Goal: Transaction & Acquisition: Purchase product/service

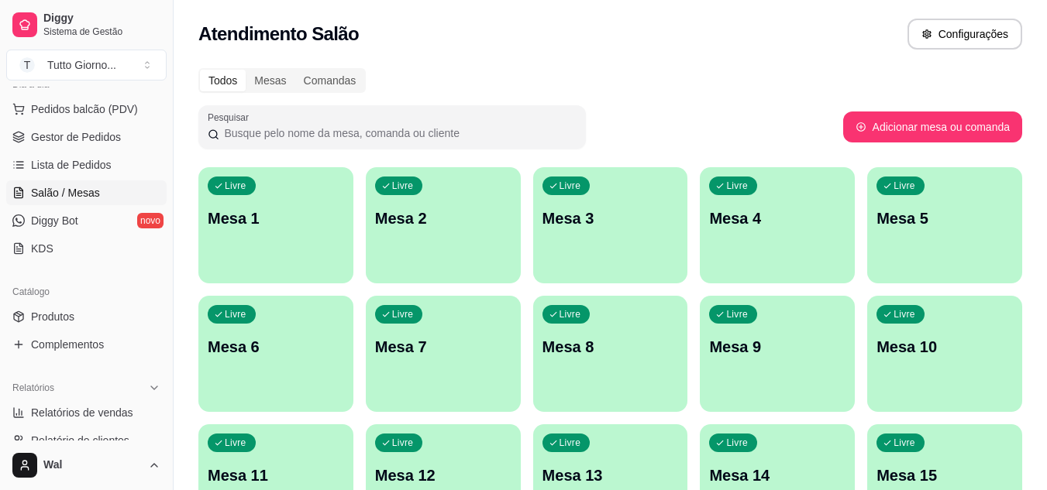
scroll to position [197, 0]
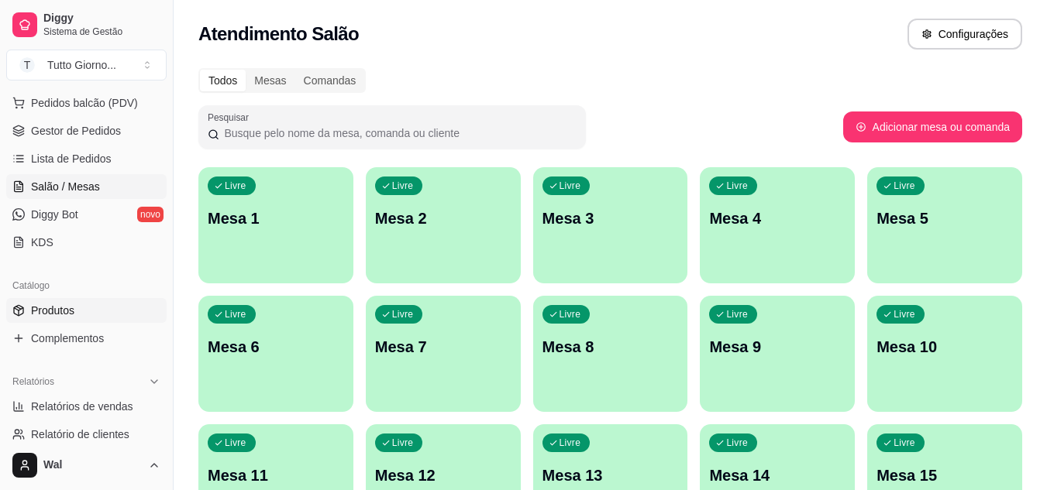
click at [77, 306] on link "Produtos" at bounding box center [86, 310] width 160 height 25
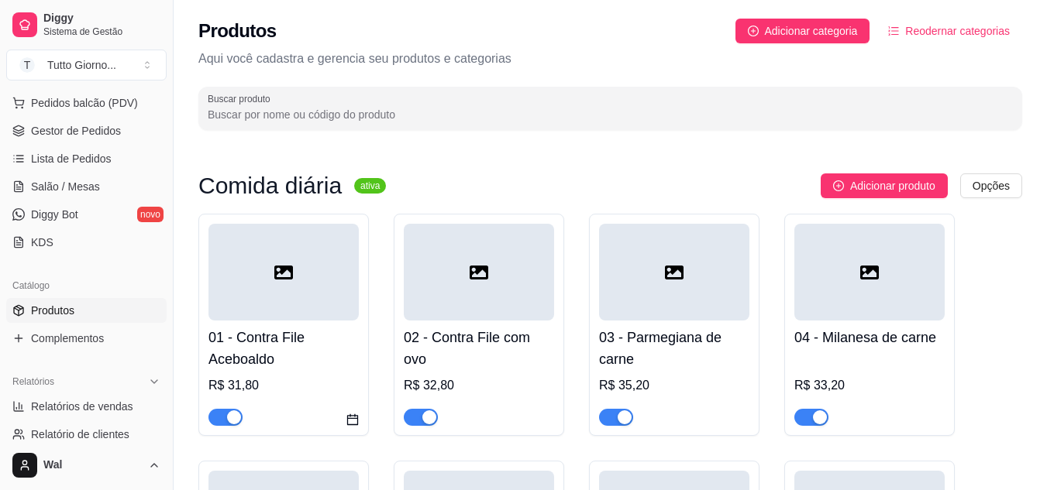
click at [287, 189] on h3 "Comida diária" at bounding box center [269, 186] width 143 height 19
click at [368, 188] on sup "ativa" at bounding box center [370, 185] width 32 height 15
click at [354, 191] on sup "ativa" at bounding box center [370, 185] width 32 height 15
click at [356, 192] on sup "ativa" at bounding box center [370, 185] width 32 height 15
click at [359, 183] on sup "ativa" at bounding box center [370, 185] width 32 height 15
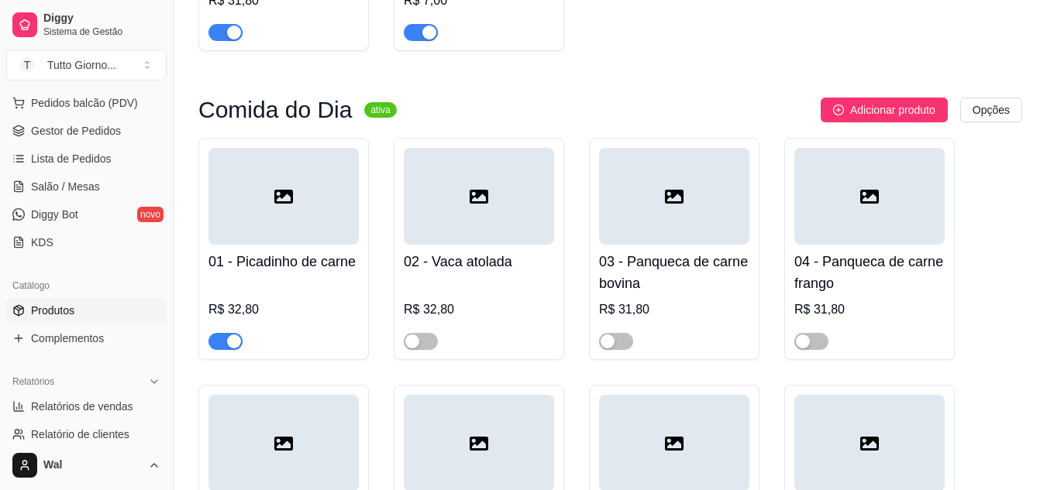
scroll to position [889, 0]
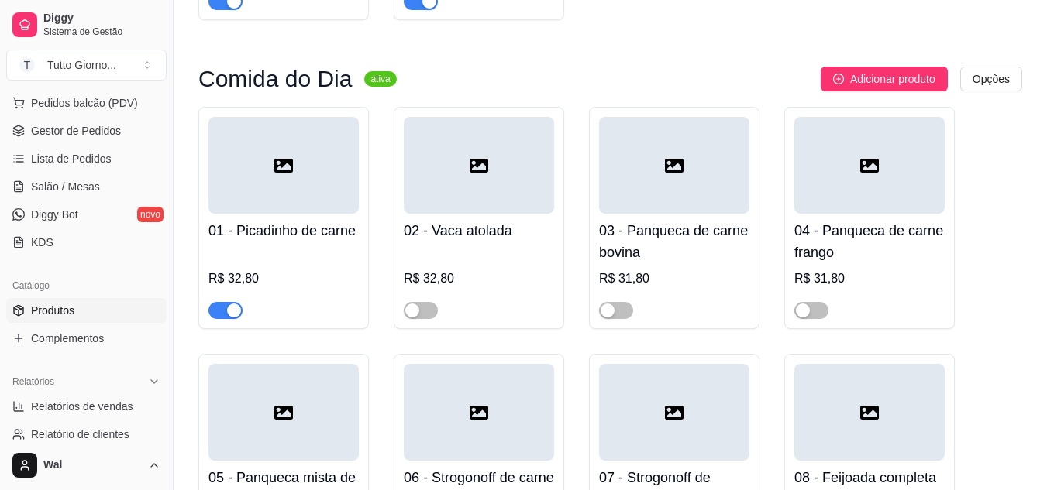
click at [222, 316] on span "button" at bounding box center [225, 310] width 34 height 17
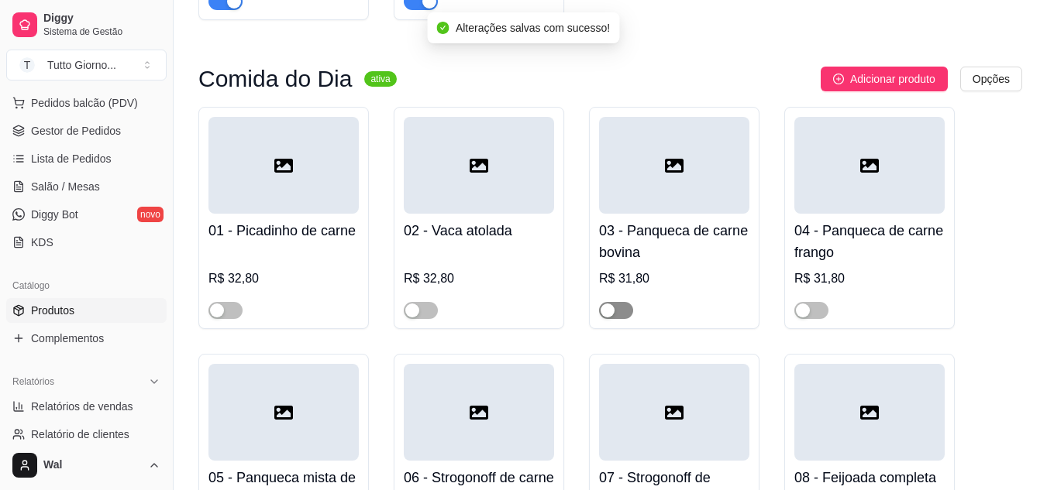
click at [613, 306] on span "button" at bounding box center [616, 310] width 34 height 17
click at [816, 312] on span "button" at bounding box center [811, 310] width 34 height 17
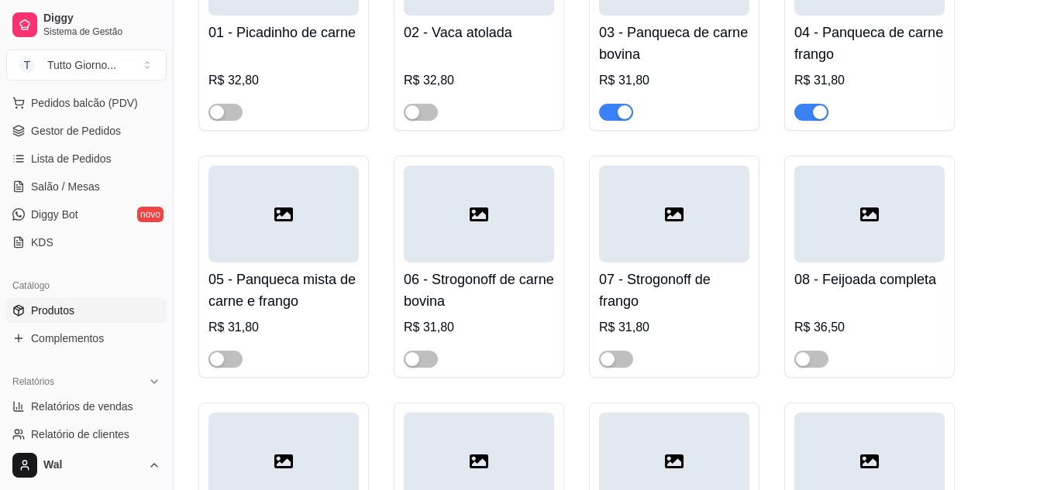
scroll to position [1105, 0]
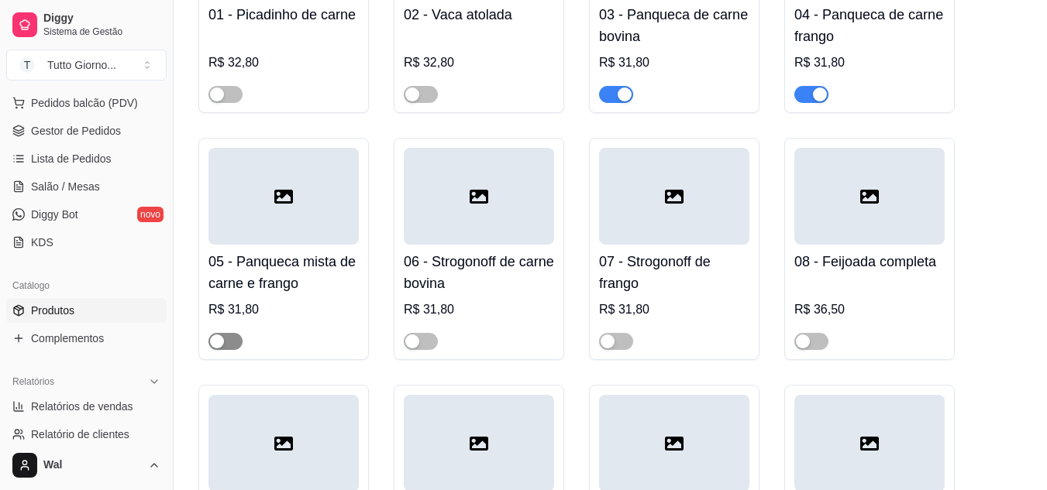
click at [224, 339] on button "button" at bounding box center [225, 341] width 34 height 17
click at [73, 184] on span "Salão / Mesas" at bounding box center [65, 186] width 69 height 15
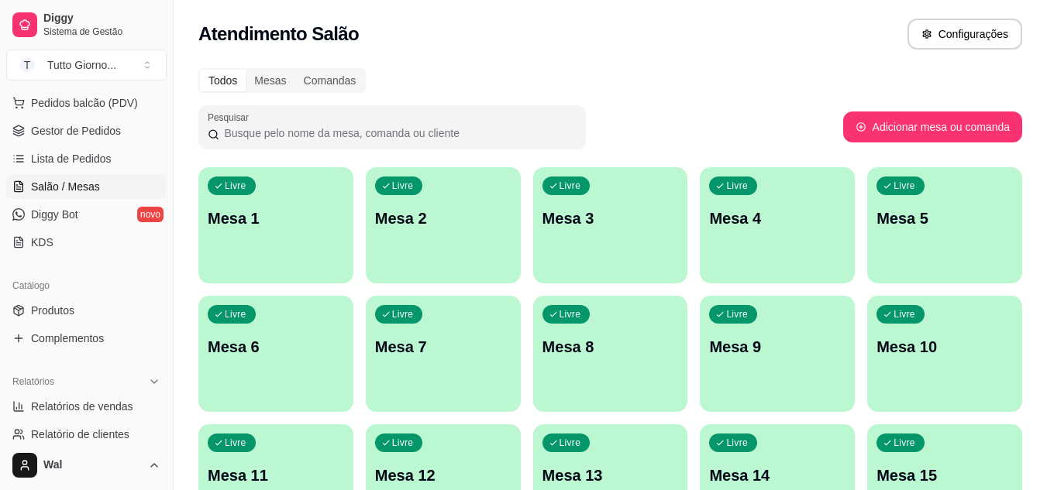
click at [78, 180] on span "Salão / Mesas" at bounding box center [65, 186] width 69 height 15
click at [73, 305] on span "Produtos" at bounding box center [52, 310] width 43 height 15
click at [59, 310] on span "Produtos" at bounding box center [52, 310] width 43 height 15
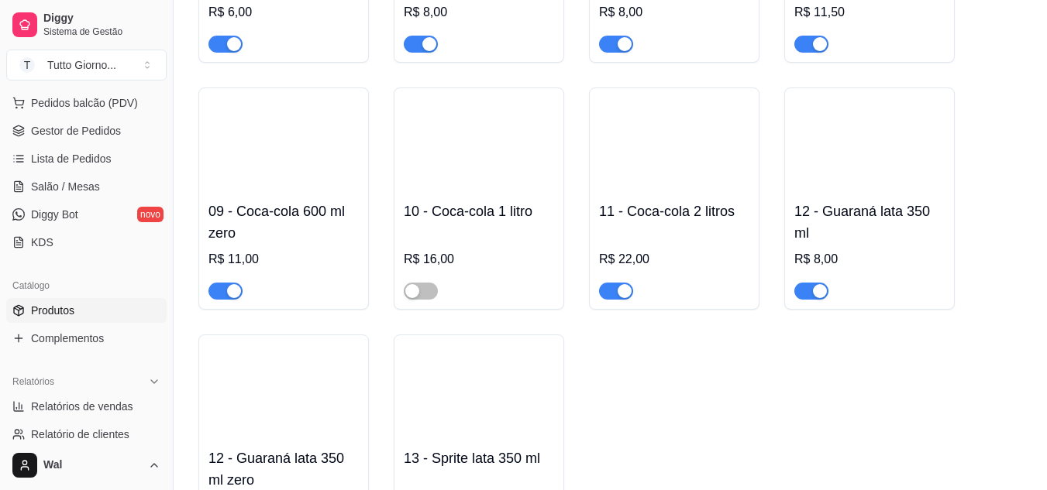
scroll to position [3656, 0]
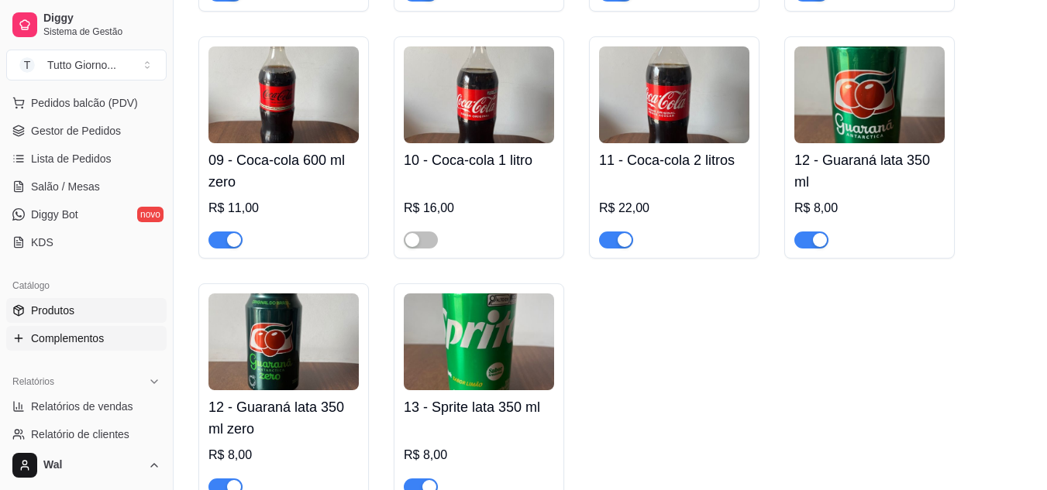
click at [72, 342] on span "Complementos" at bounding box center [67, 338] width 73 height 15
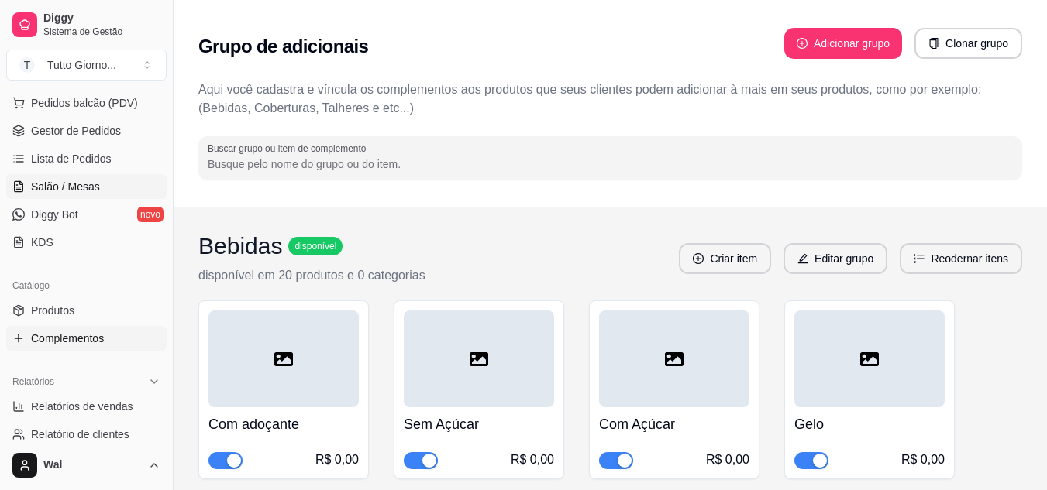
click at [79, 187] on span "Salão / Mesas" at bounding box center [65, 186] width 69 height 15
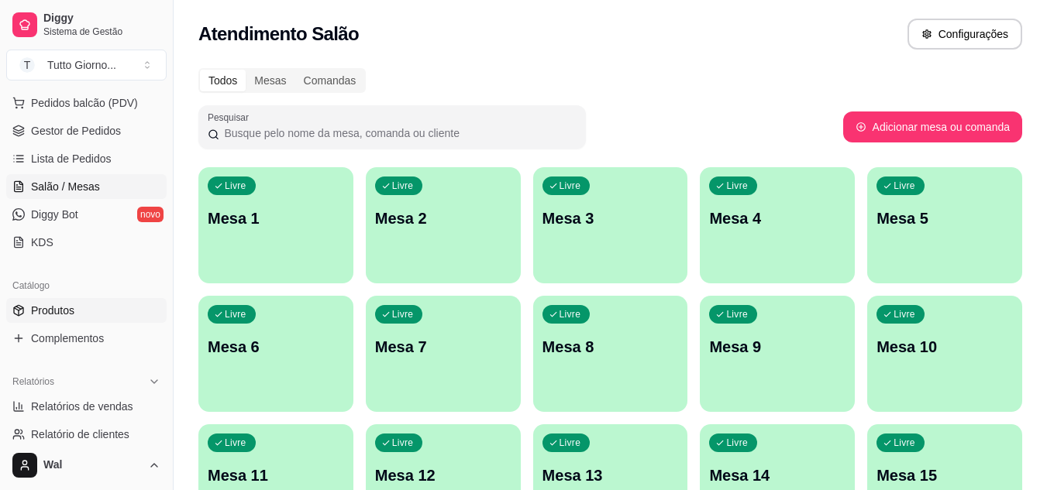
click at [53, 309] on span "Produtos" at bounding box center [52, 310] width 43 height 15
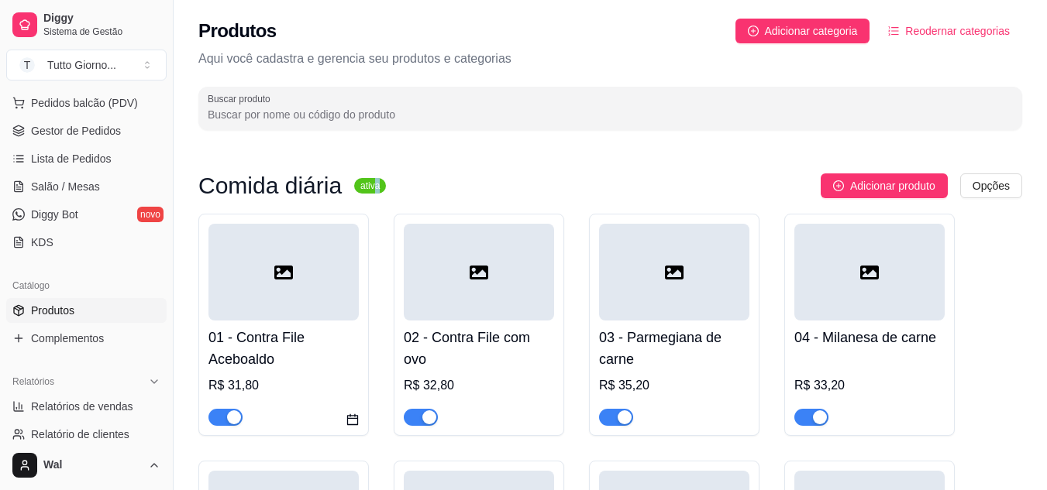
click at [369, 190] on sup "ativa" at bounding box center [370, 185] width 32 height 15
click at [356, 192] on sup "ativa" at bounding box center [370, 185] width 32 height 15
click at [372, 182] on sup "ativa" at bounding box center [370, 185] width 32 height 15
click at [368, 192] on sup "ativa" at bounding box center [370, 185] width 32 height 15
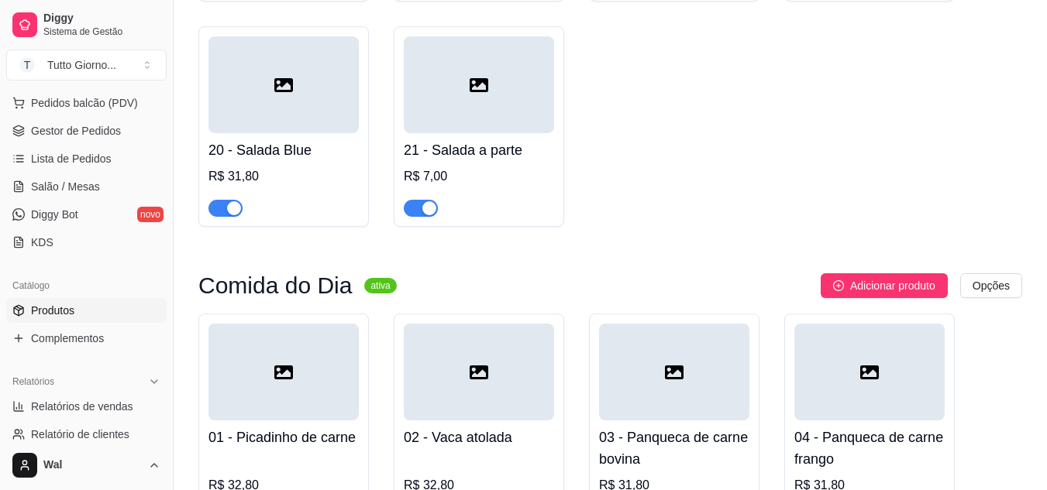
scroll to position [661, 0]
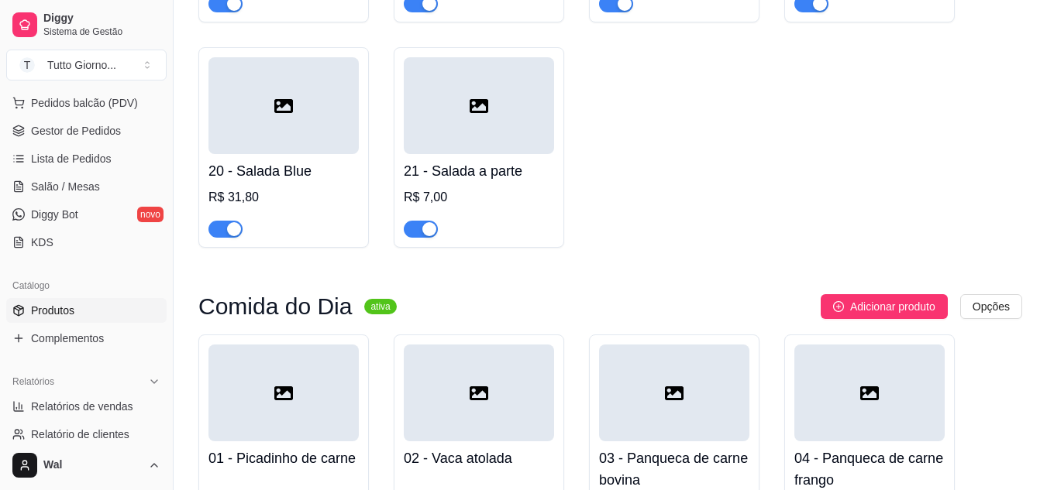
click at [370, 315] on sup "ativa" at bounding box center [380, 306] width 32 height 15
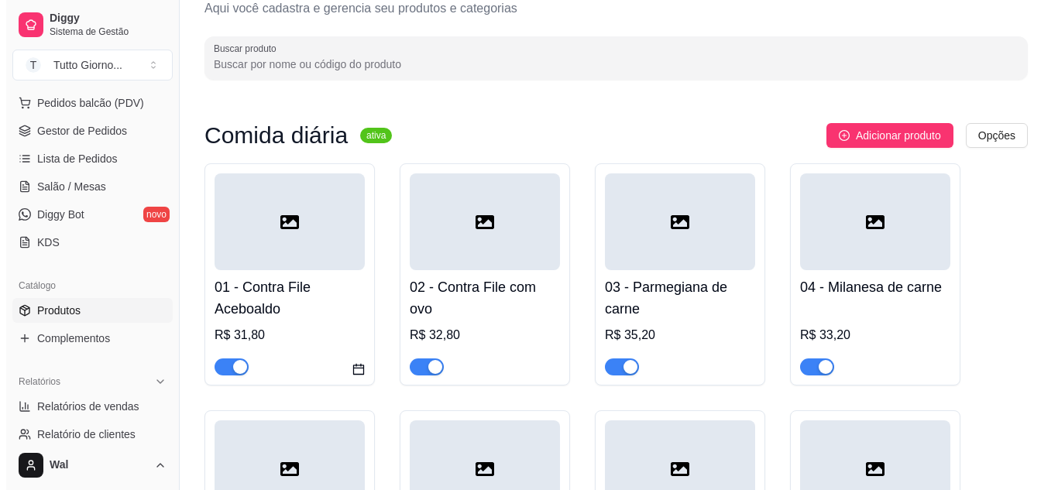
scroll to position [0, 0]
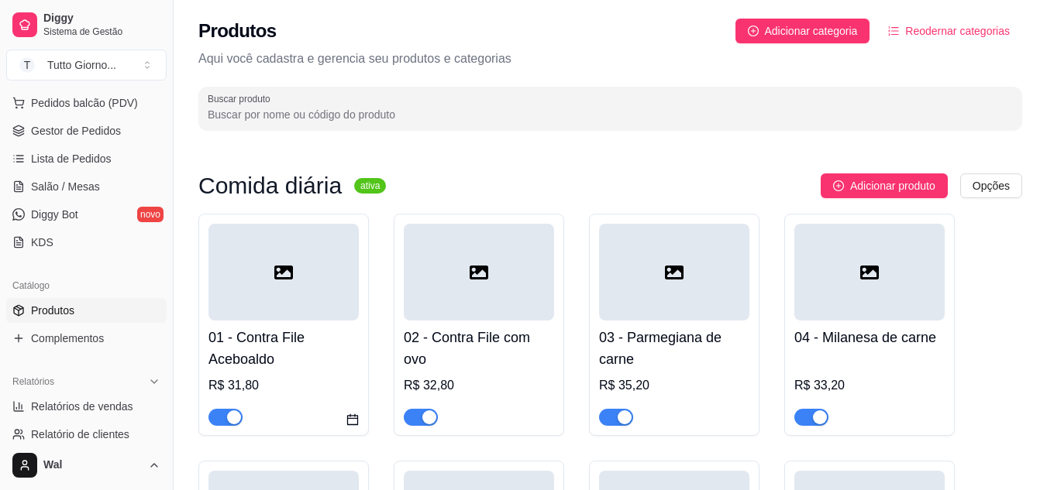
click at [352, 198] on div "Comida diária ativa Adicionar produto Opções" at bounding box center [609, 186] width 823 height 25
click at [368, 193] on sup "ativa" at bounding box center [370, 185] width 32 height 15
click at [80, 101] on span "Pedidos balcão (PDV)" at bounding box center [84, 102] width 107 height 15
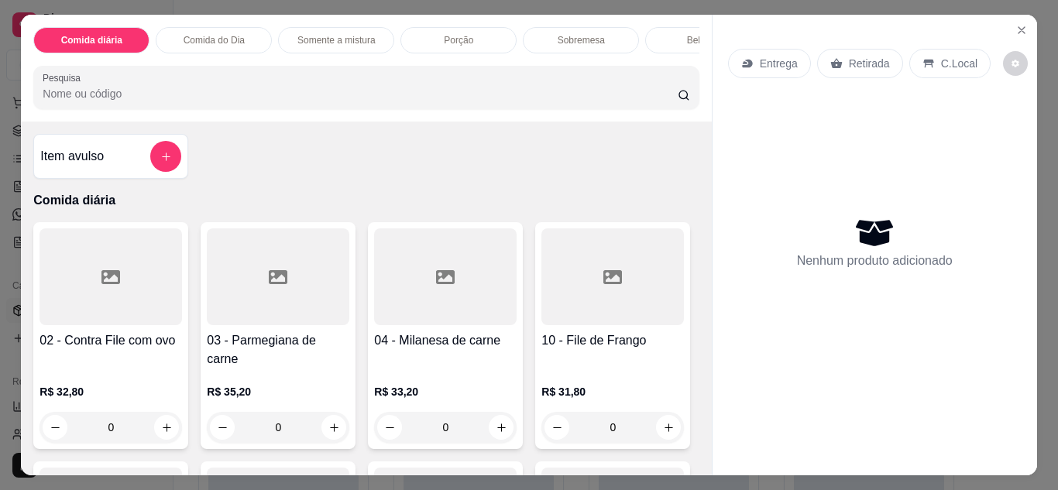
click at [776, 60] on p "Entrega" at bounding box center [779, 63] width 38 height 15
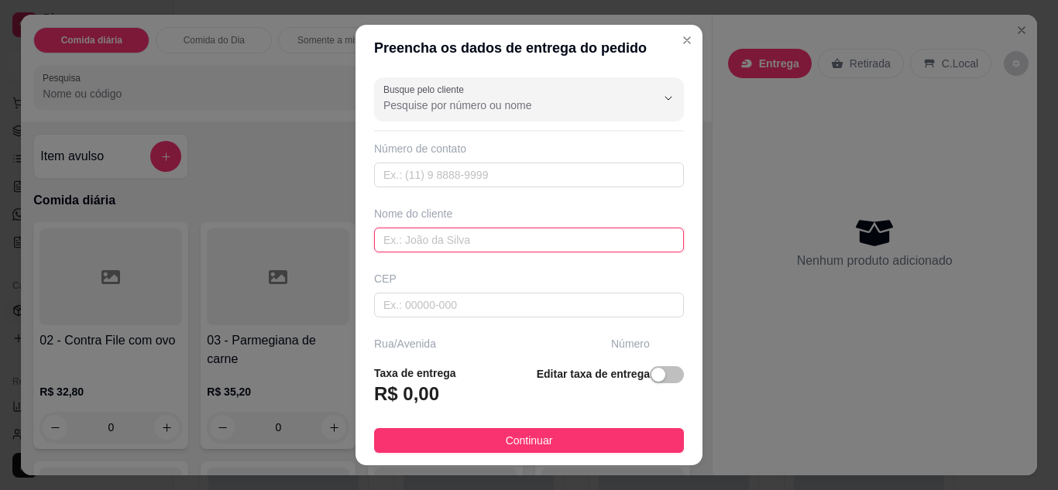
click at [421, 238] on input "text" at bounding box center [529, 240] width 310 height 25
type input "c"
click at [400, 239] on input "text" at bounding box center [529, 240] width 310 height 25
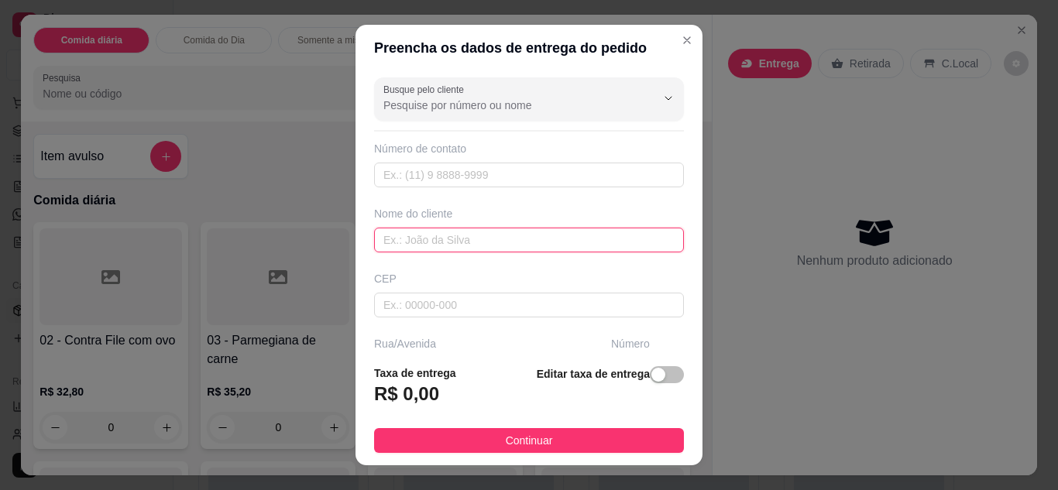
type input "c"
type input "CLEIDE CONTABILIDADE"
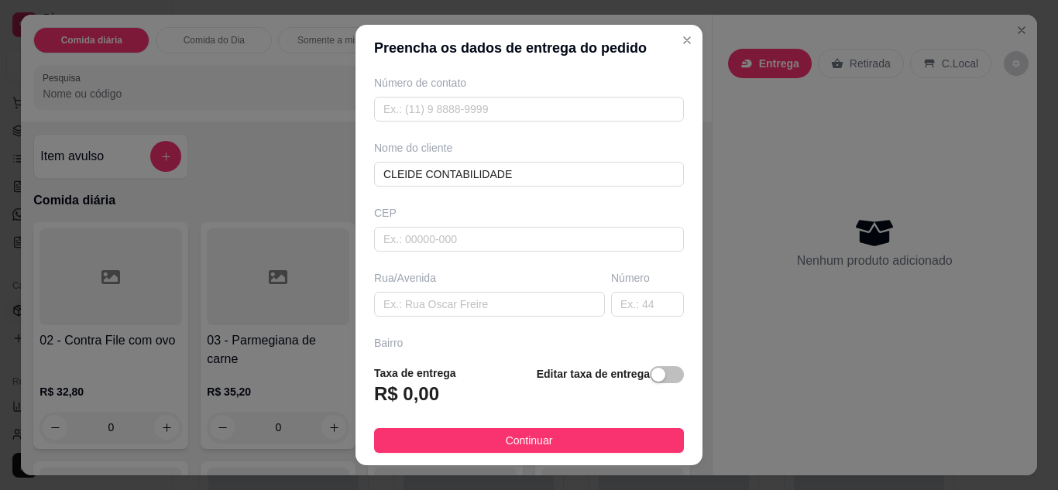
scroll to position [93, 0]
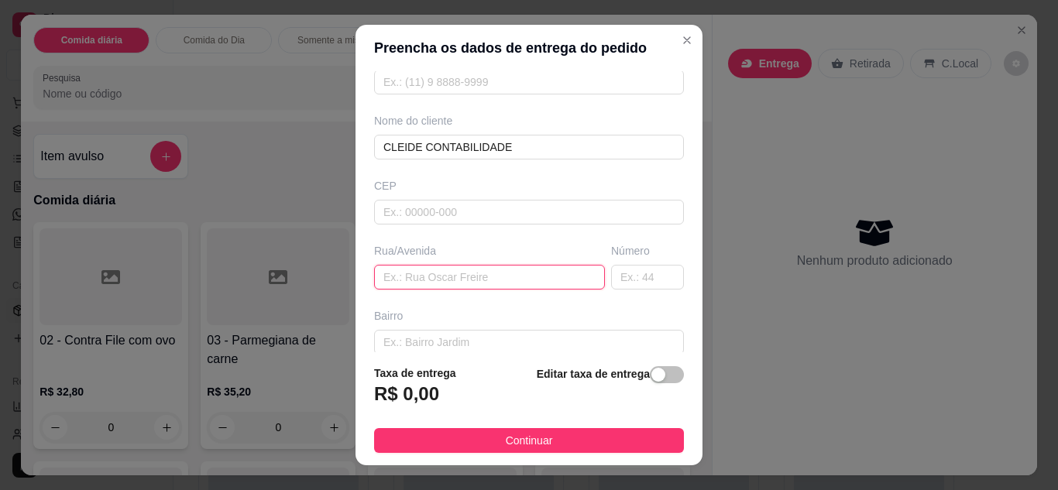
click at [454, 282] on input "text" at bounding box center [489, 277] width 231 height 25
type input "ALMIRANTE [PERSON_NAME]"
click at [648, 283] on input "text" at bounding box center [647, 277] width 73 height 25
type input "339"
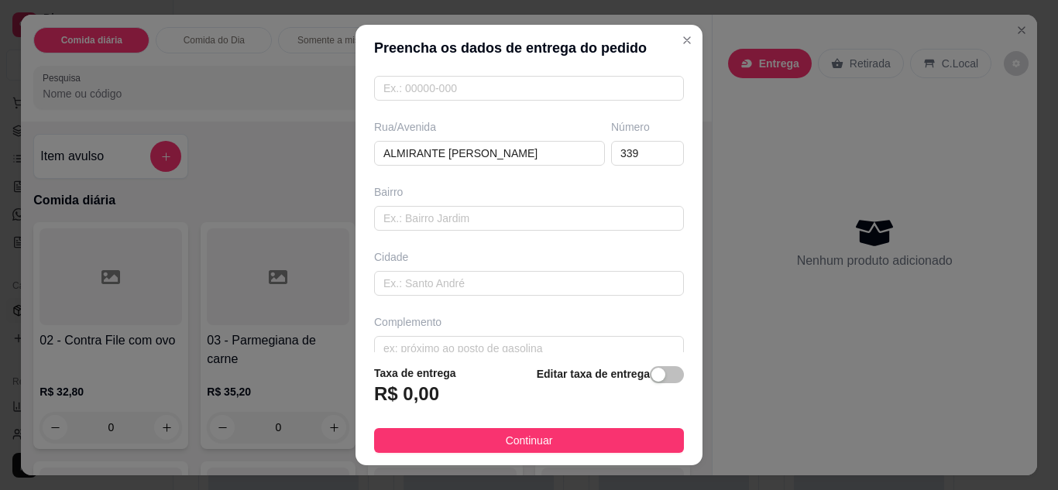
scroll to position [240, 0]
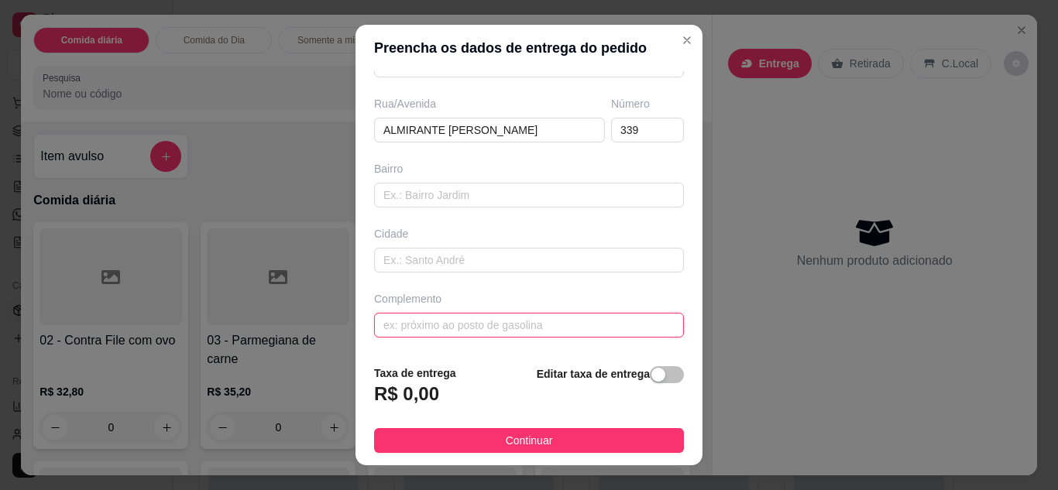
click at [437, 323] on input "text" at bounding box center [529, 325] width 310 height 25
type input "CONTABILIDADE"
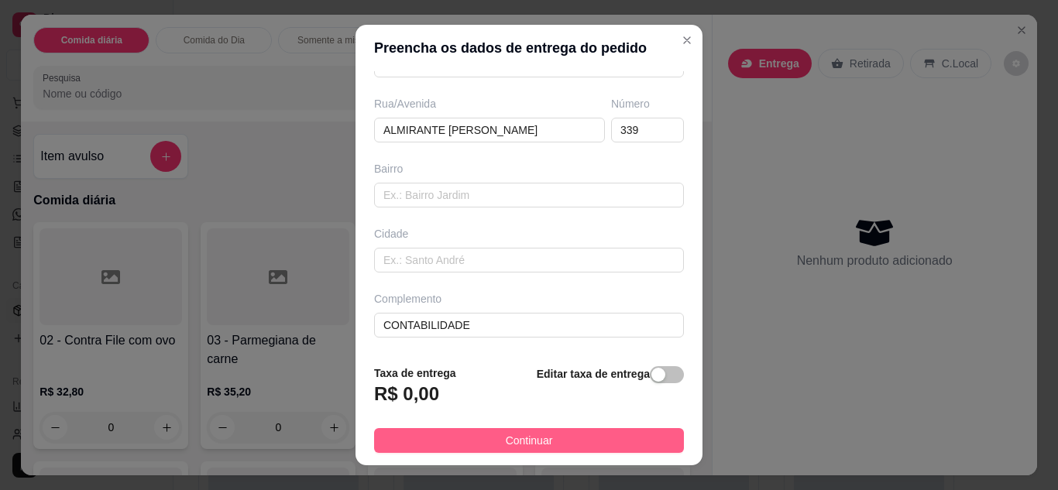
click at [602, 430] on button "Continuar" at bounding box center [529, 440] width 310 height 25
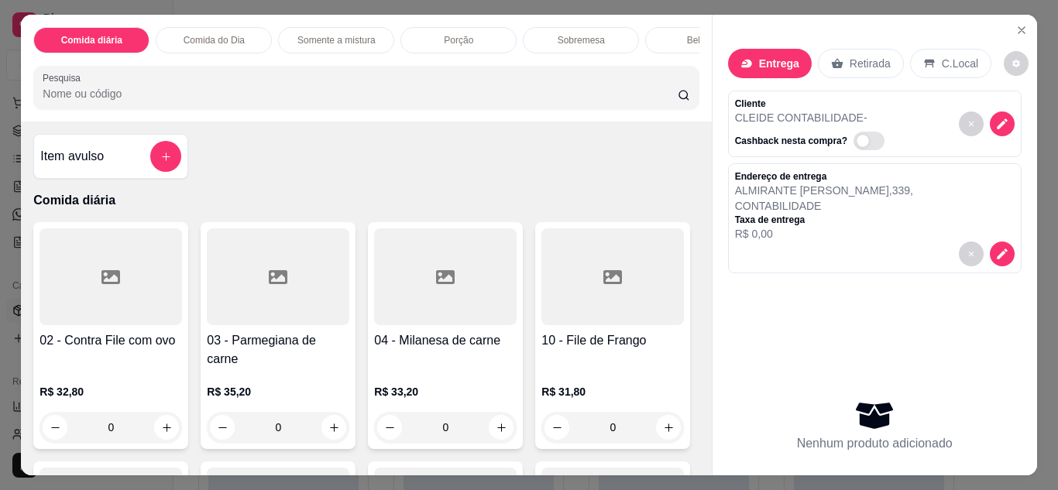
click at [105, 210] on p "Comida diária" at bounding box center [365, 200] width 665 height 19
drag, startPoint x: 120, startPoint y: 204, endPoint x: 269, endPoint y: 254, distance: 157.0
click at [269, 254] on div "Item avulso Comida diária 02 - Contra File com ovo R$ 32,80 0 03 - Parmegiana d…" at bounding box center [366, 299] width 690 height 354
click at [174, 273] on div at bounding box center [111, 277] width 143 height 97
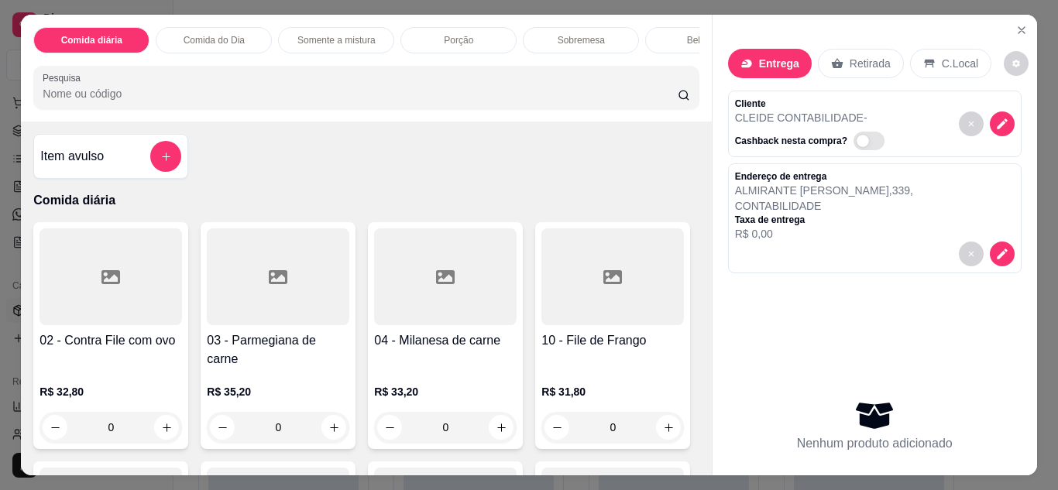
click at [98, 205] on p "Comida diária" at bounding box center [365, 200] width 665 height 19
click at [126, 203] on p "Comida diária" at bounding box center [365, 200] width 665 height 19
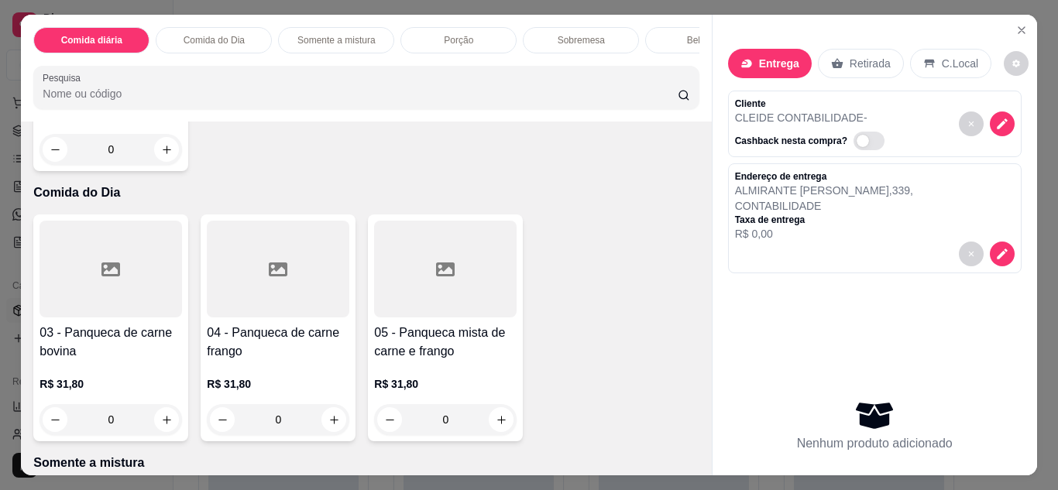
scroll to position [744, 0]
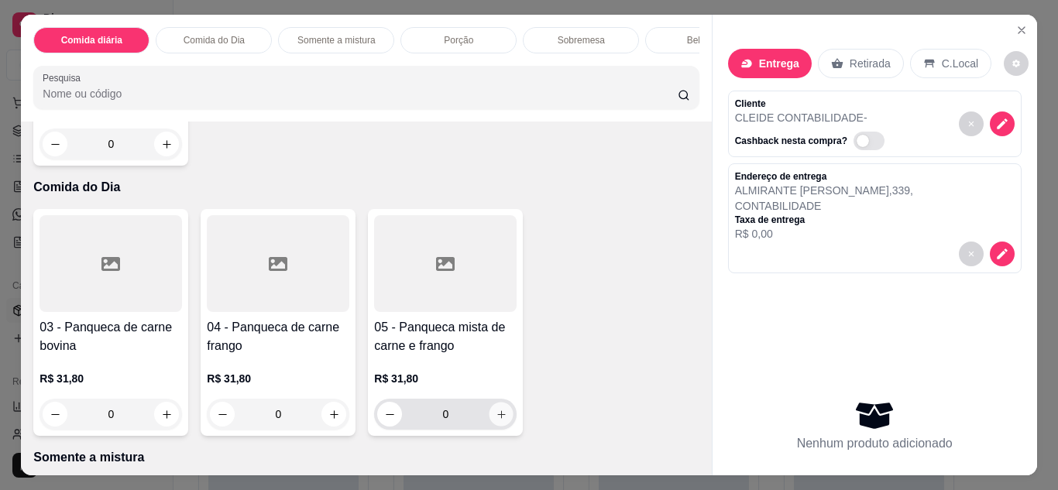
click at [497, 411] on icon "increase-product-quantity" at bounding box center [501, 415] width 8 height 8
type input "1"
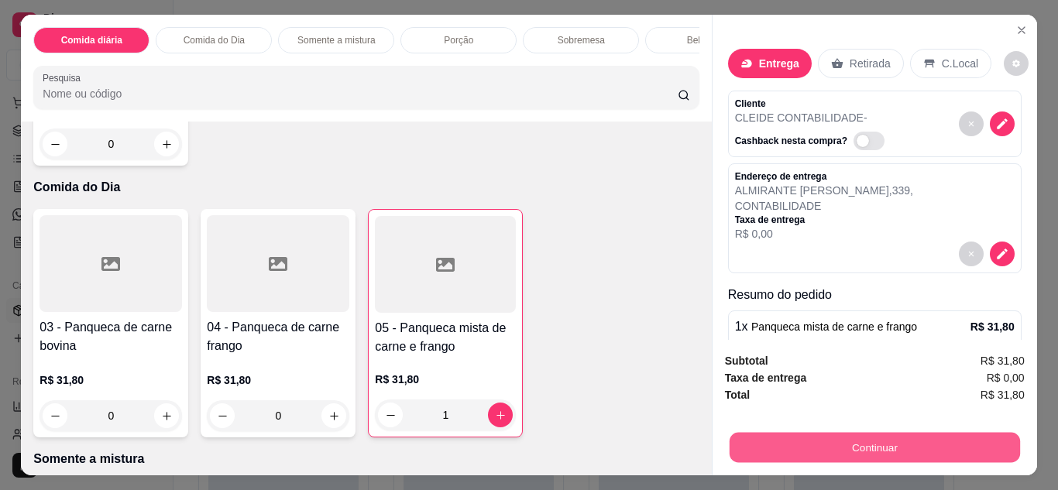
click at [868, 442] on button "Continuar" at bounding box center [874, 448] width 290 height 30
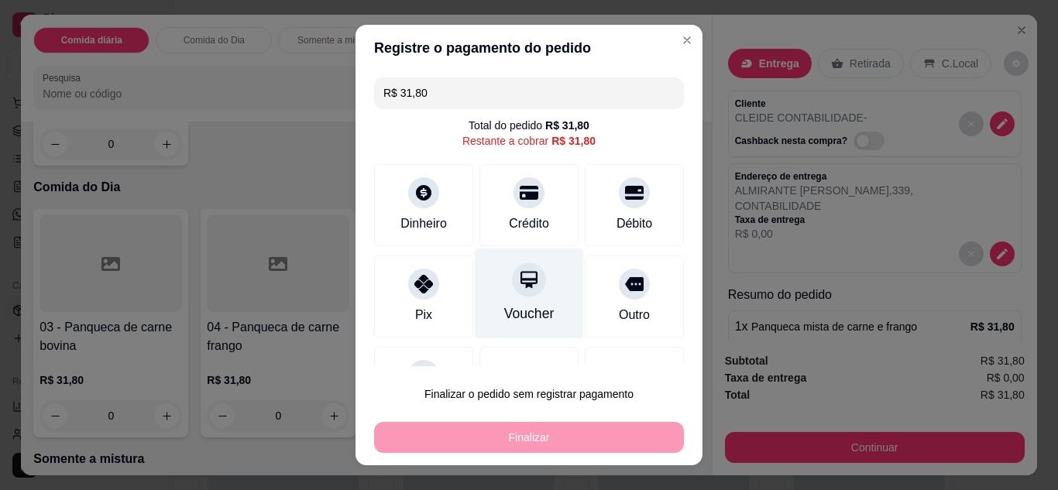
click at [519, 278] on icon at bounding box center [529, 280] width 20 height 20
type input "R$ 0,00"
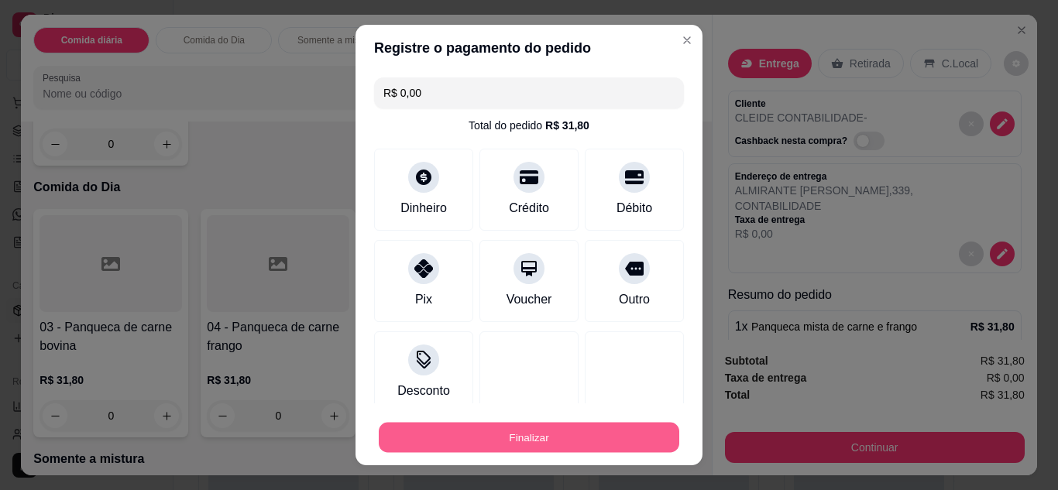
click at [578, 440] on button "Finalizar" at bounding box center [529, 438] width 301 height 30
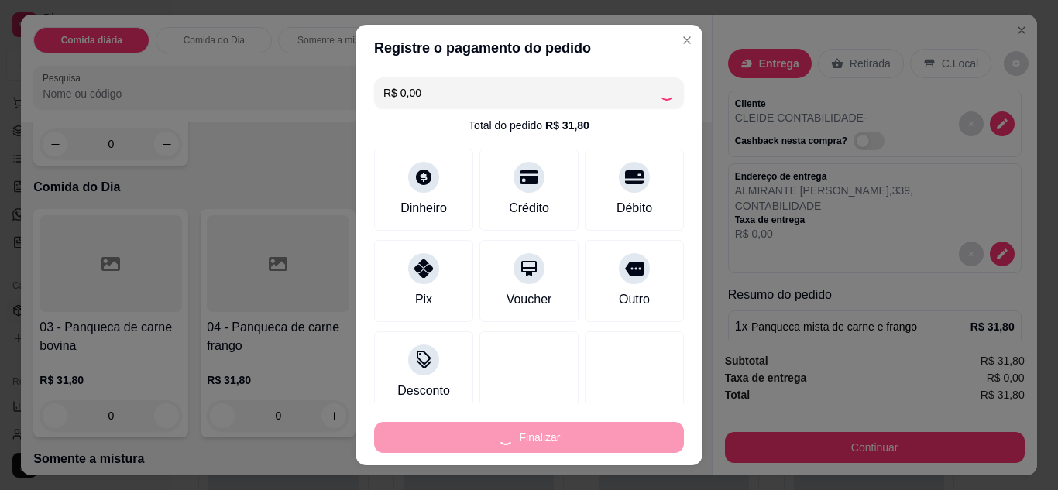
type input "0"
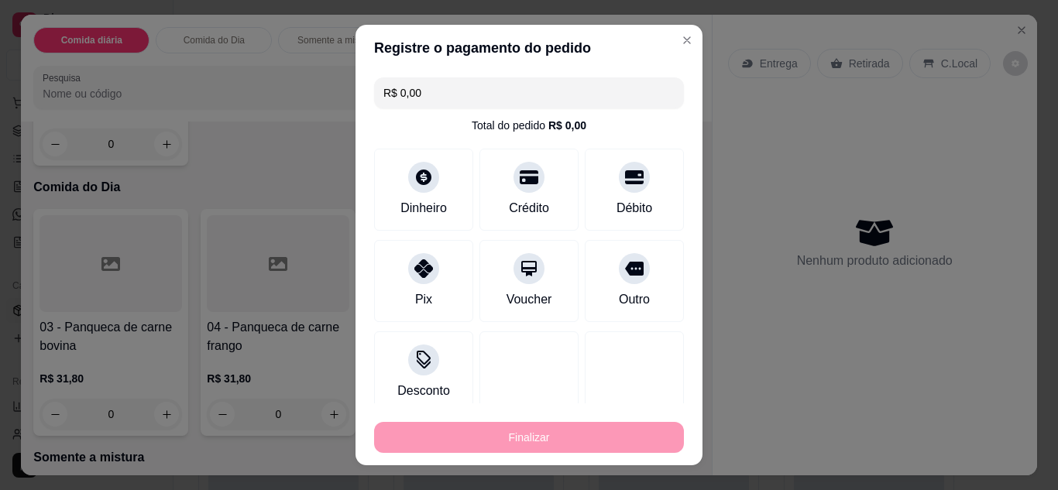
type input "-R$ 31,80"
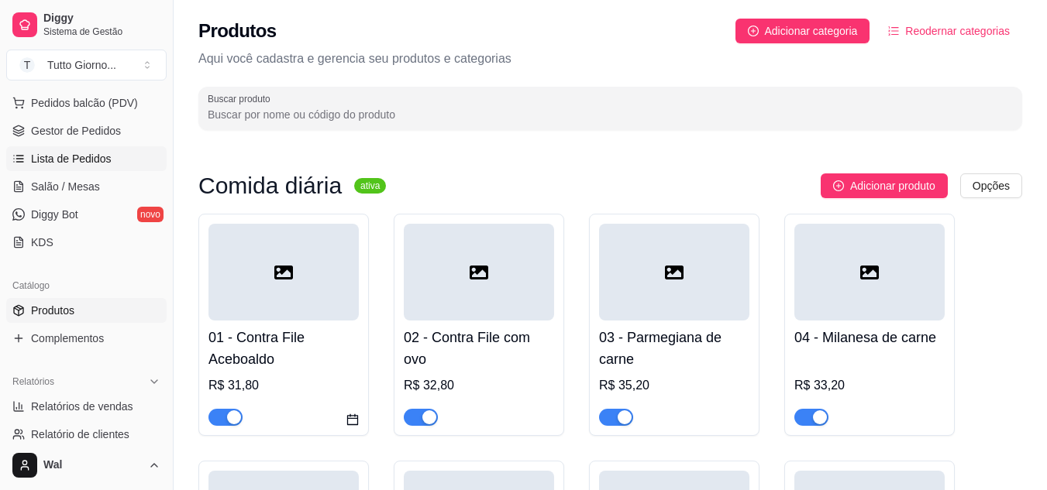
click at [81, 156] on span "Lista de Pedidos" at bounding box center [71, 158] width 81 height 15
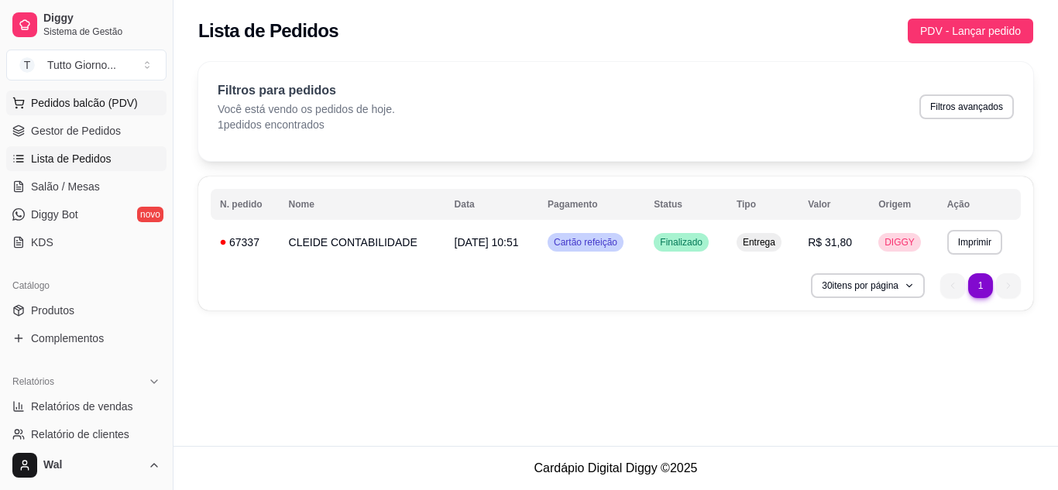
click at [67, 101] on span "Pedidos balcão (PDV)" at bounding box center [84, 102] width 107 height 15
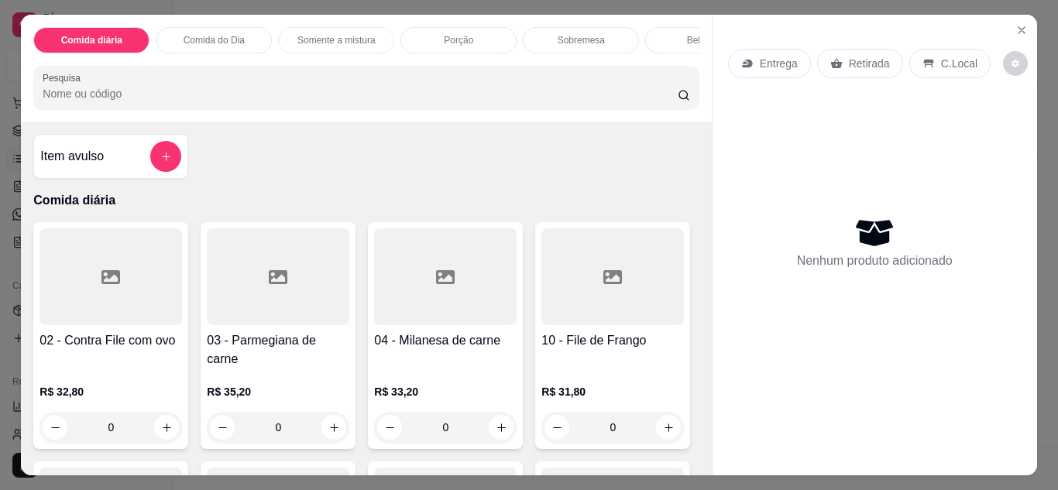
click at [872, 57] on p "Retirada" at bounding box center [869, 63] width 41 height 15
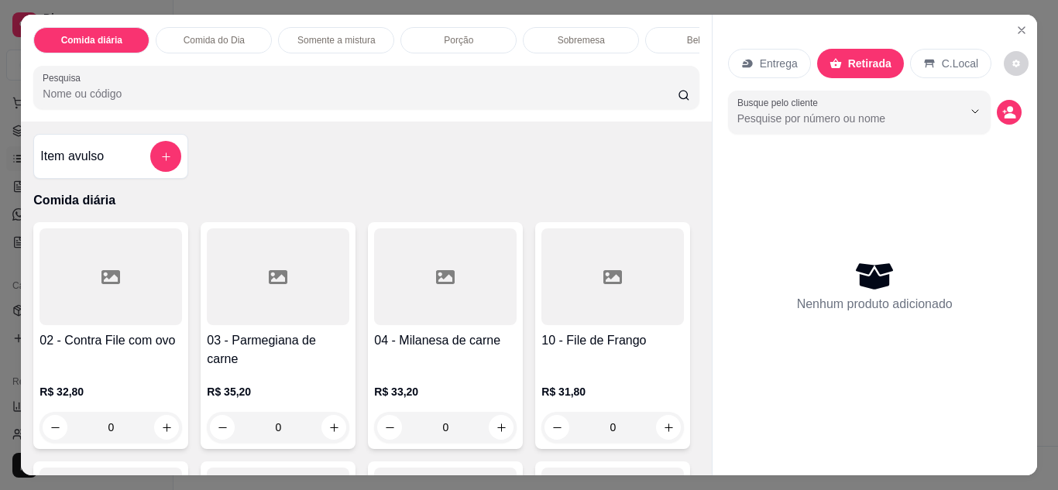
click at [768, 56] on p "Entrega" at bounding box center [779, 63] width 38 height 15
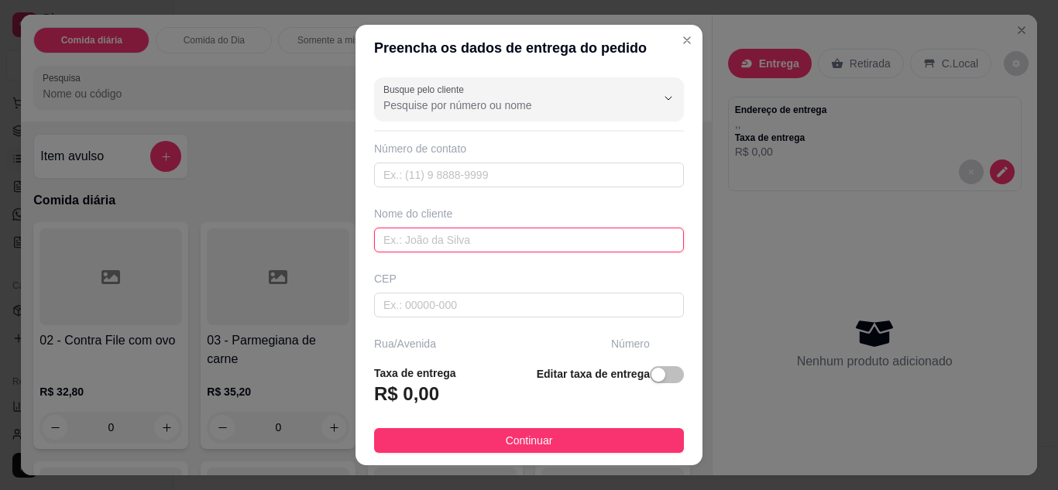
click at [440, 244] on input "text" at bounding box center [529, 240] width 310 height 25
type input "ANDRESSA"
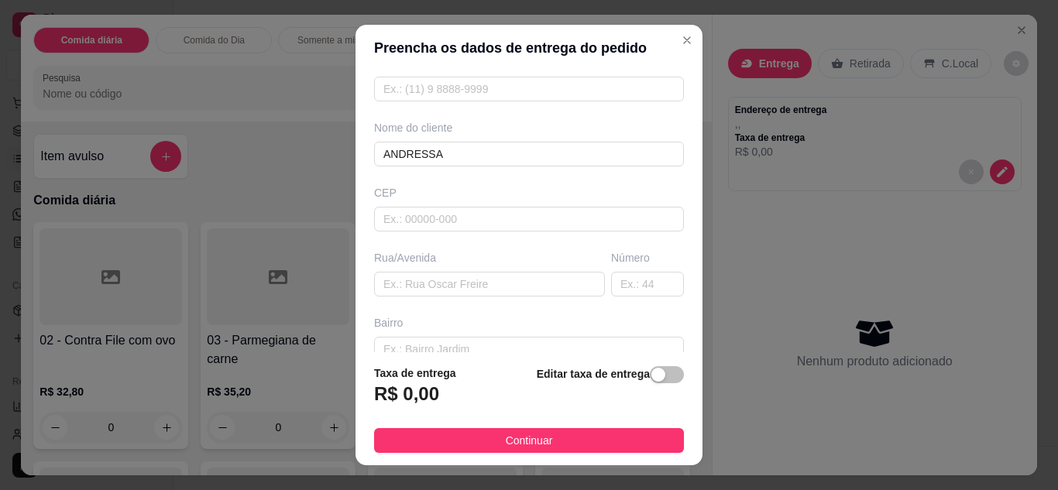
scroll to position [93, 0]
click at [387, 274] on input "text" at bounding box center [489, 277] width 231 height 25
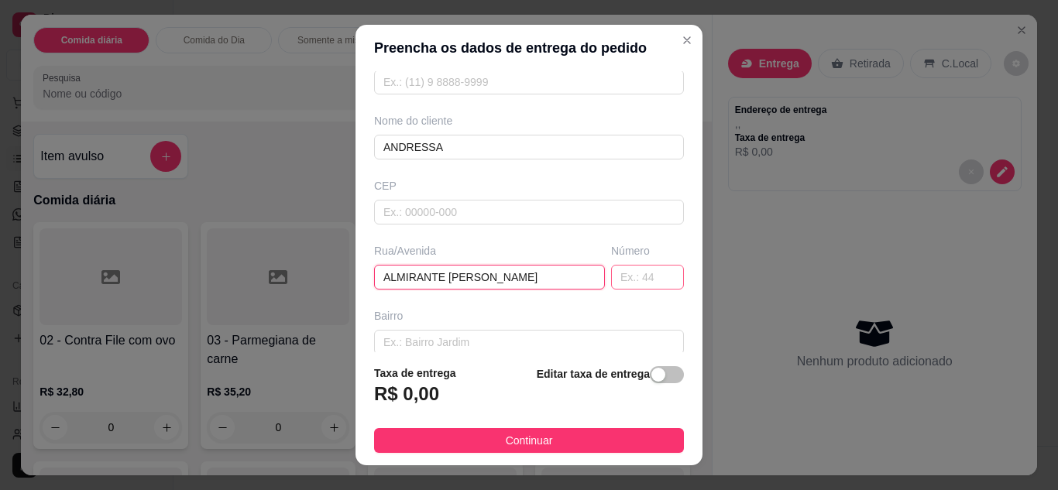
type input "ALMIRANTE [PERSON_NAME]"
click at [631, 280] on input "text" at bounding box center [647, 277] width 73 height 25
type input "339"
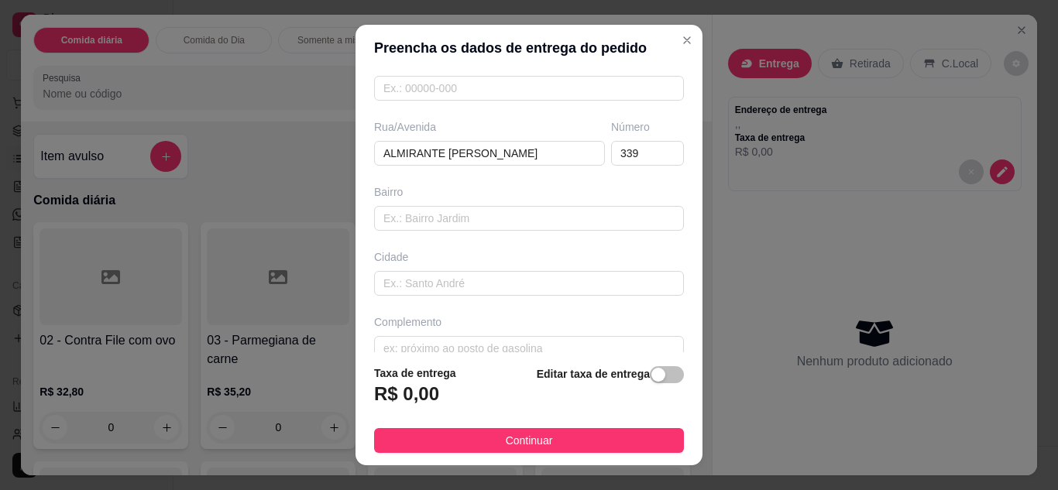
scroll to position [240, 0]
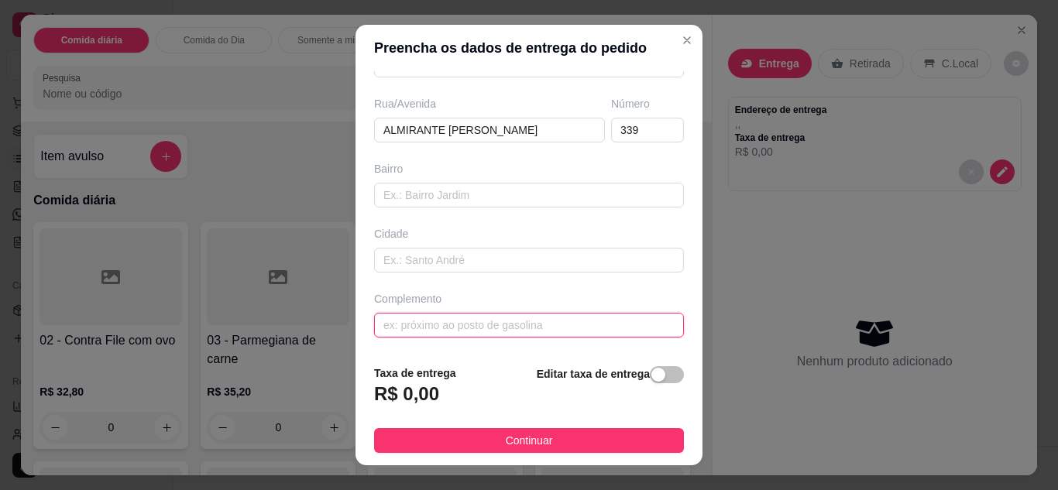
click at [520, 335] on input "text" at bounding box center [529, 325] width 310 height 25
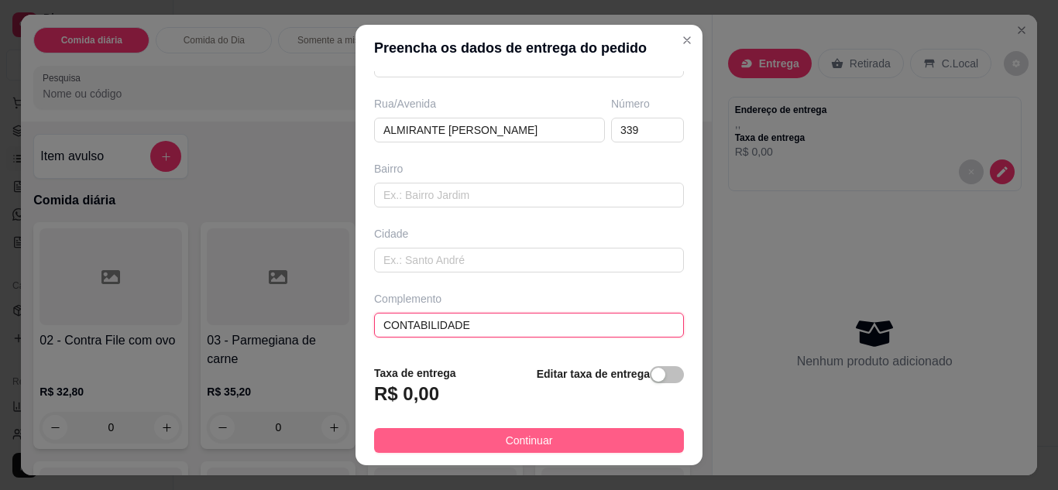
type input "CONTABILIDADE"
click at [569, 428] on button "Continuar" at bounding box center [529, 440] width 310 height 25
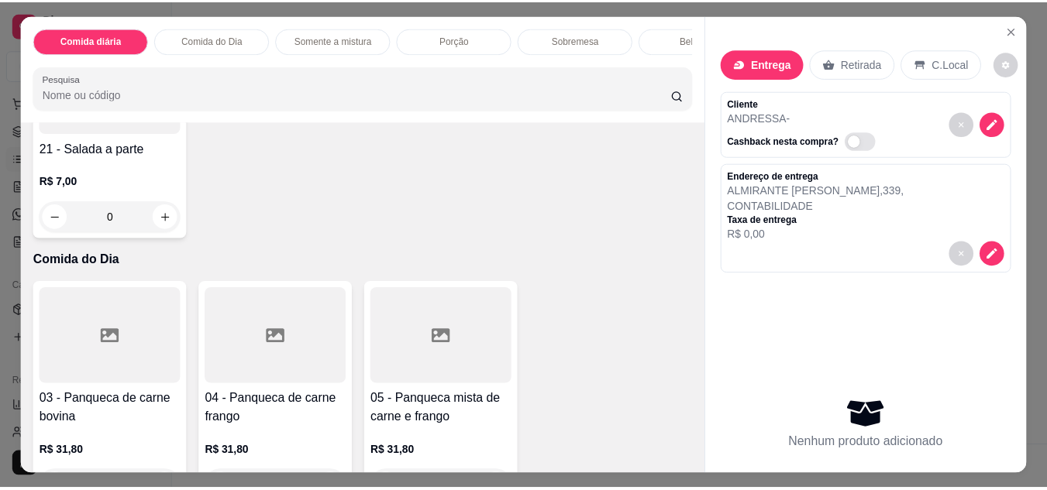
scroll to position [682, 0]
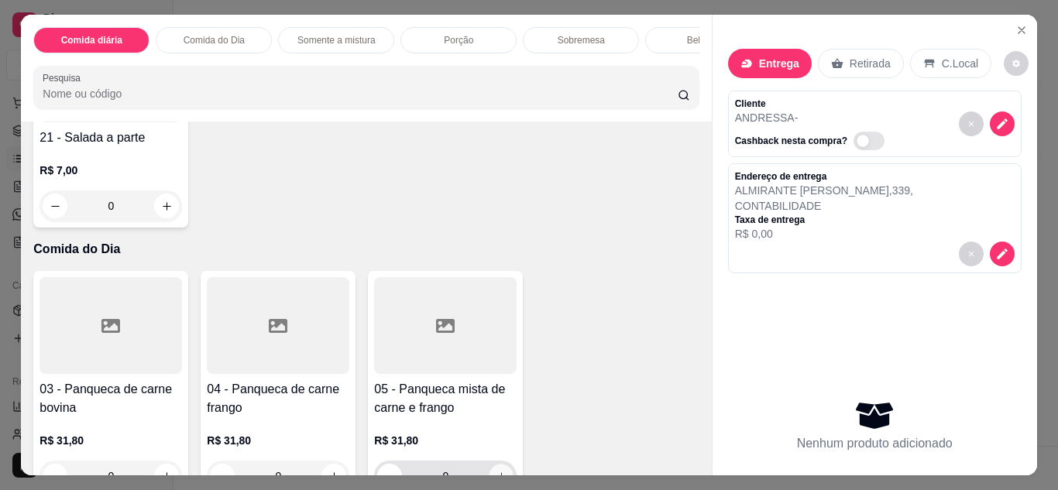
click at [497, 473] on icon "increase-product-quantity" at bounding box center [501, 477] width 8 height 8
type input "1"
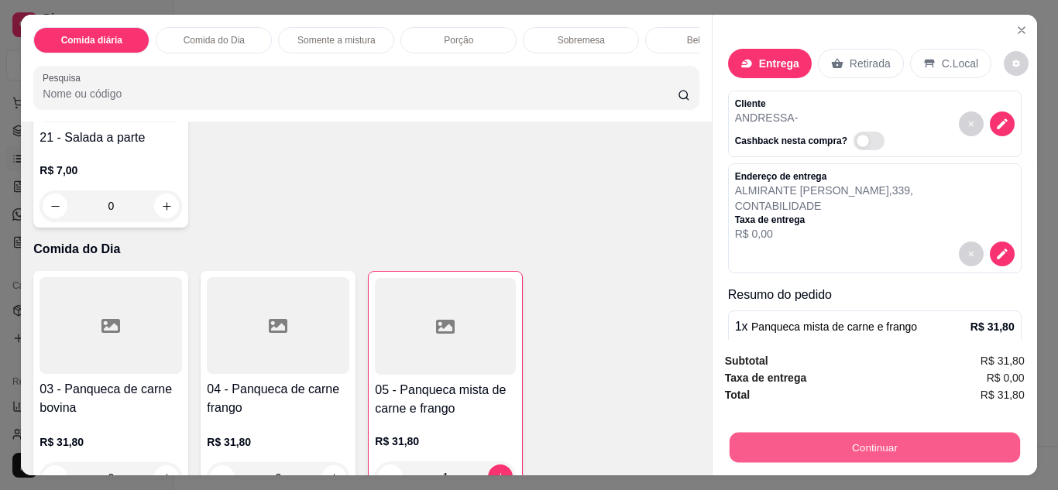
click at [852, 445] on button "Continuar" at bounding box center [874, 448] width 290 height 30
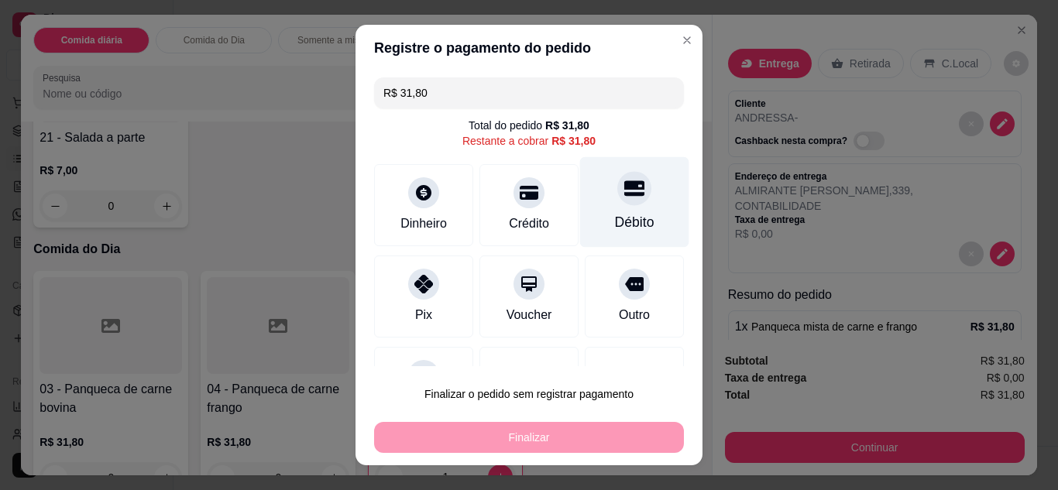
click at [624, 190] on icon at bounding box center [634, 187] width 20 height 15
type input "R$ 0,00"
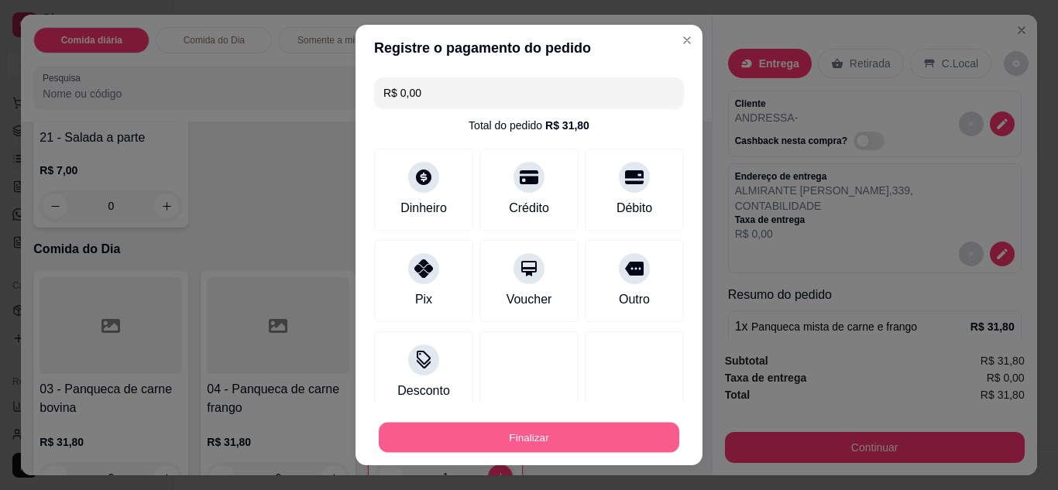
click at [582, 443] on button "Finalizar" at bounding box center [529, 438] width 301 height 30
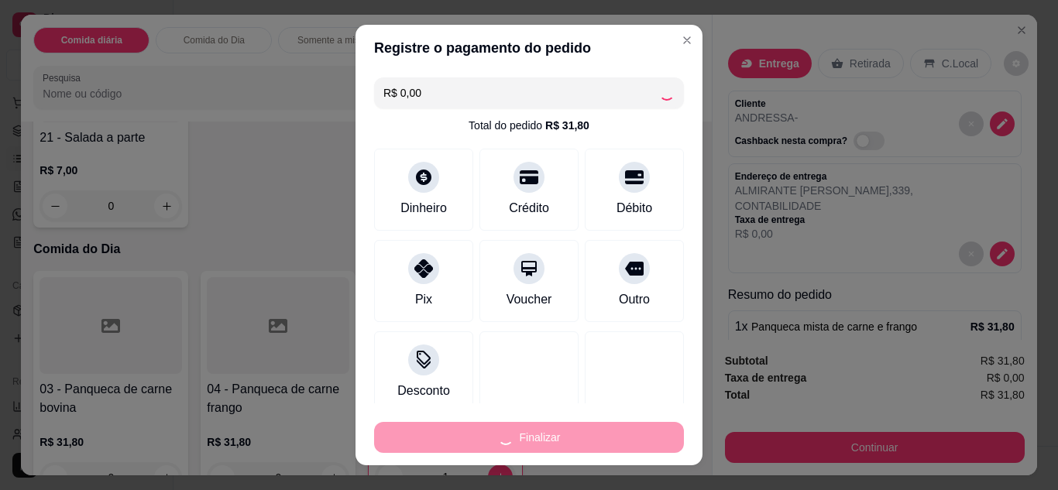
type input "0"
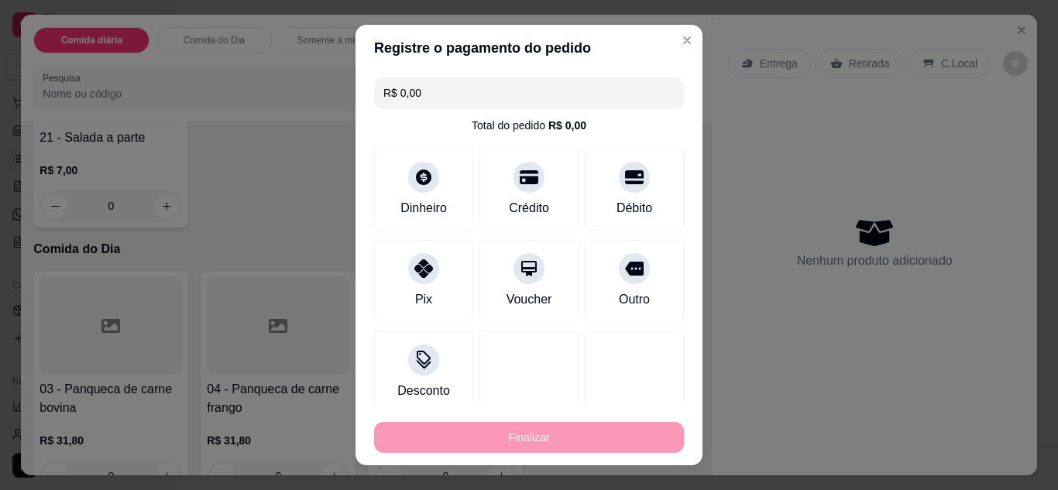
type input "-R$ 31,80"
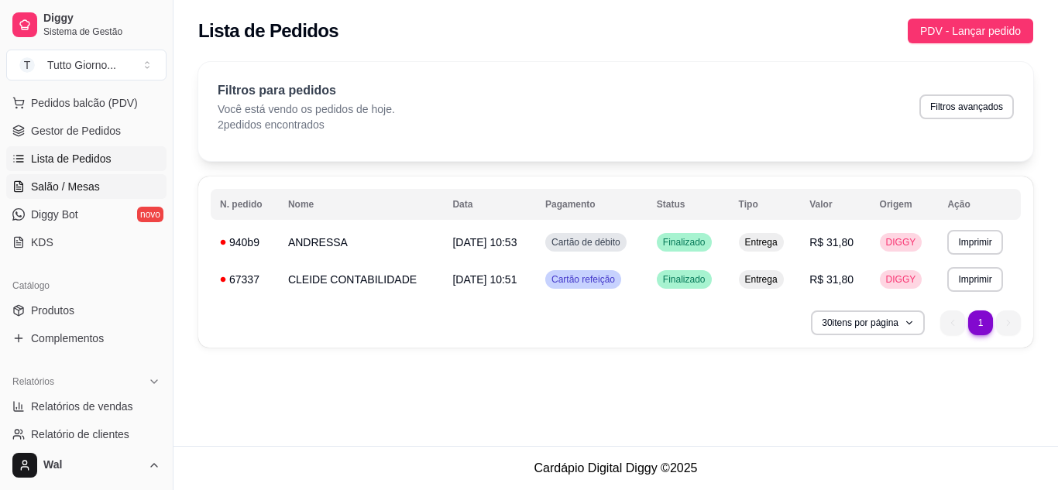
click at [81, 184] on span "Salão / Mesas" at bounding box center [65, 186] width 69 height 15
